Goal: Information Seeking & Learning: Check status

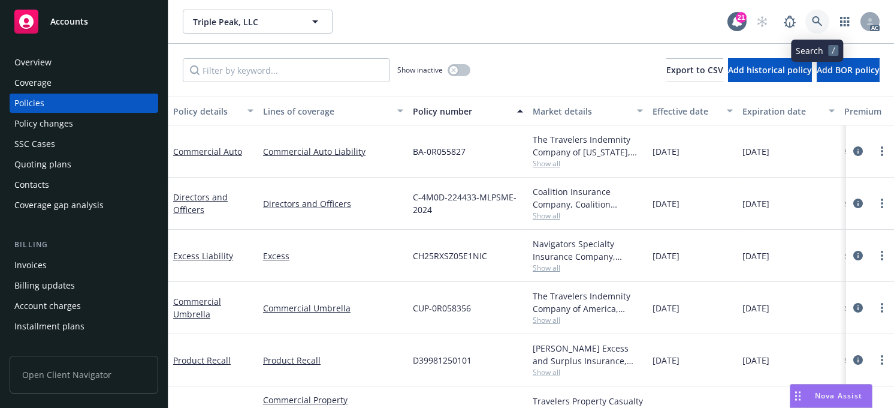
click at [815, 19] on icon at bounding box center [817, 21] width 11 height 11
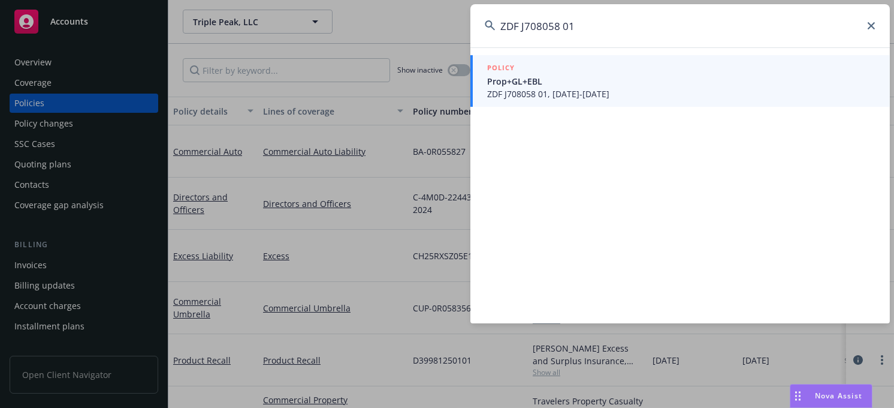
type input "ZDF J708058 01"
click at [584, 94] on span "ZDF J708058 01, [DATE]-[DATE]" at bounding box center [681, 94] width 388 height 13
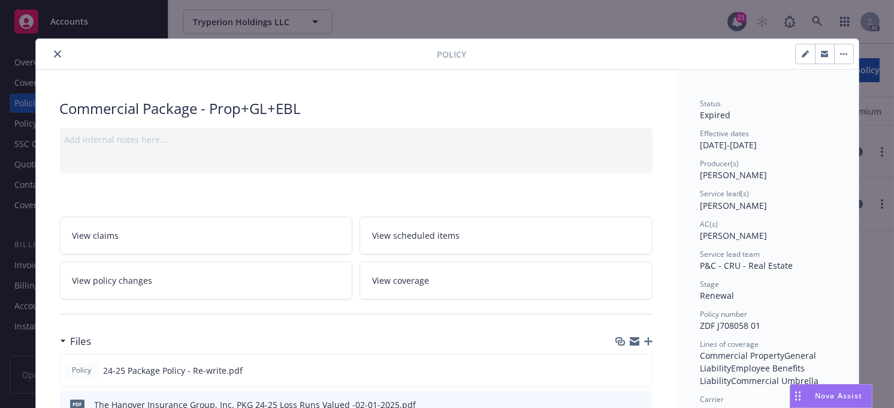
click at [54, 55] on icon "close" at bounding box center [57, 53] width 7 height 7
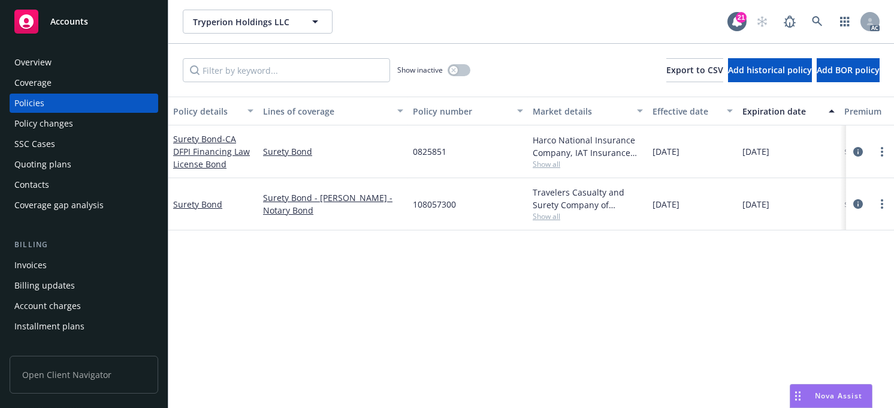
click at [674, 109] on div "Effective date" at bounding box center [686, 111] width 67 height 13
